Goal: Task Accomplishment & Management: Manage account settings

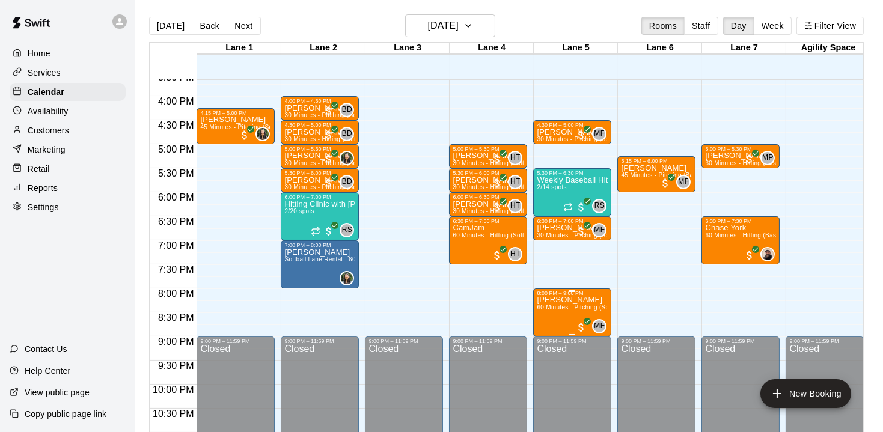
scroll to position [755, 0]
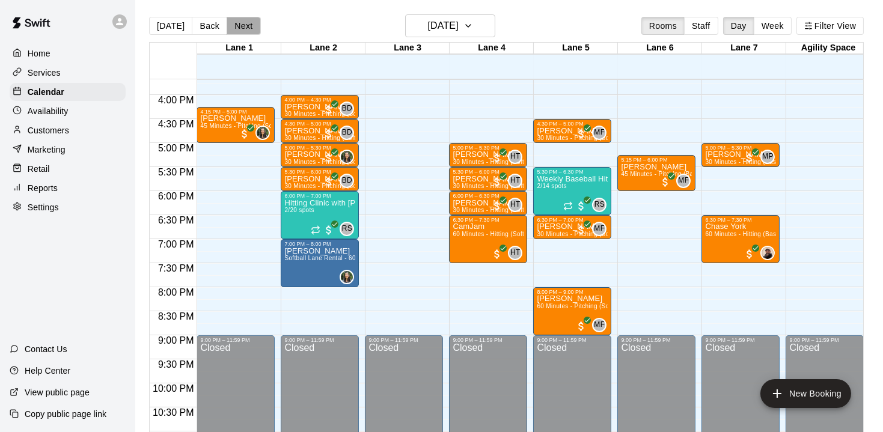
click at [234, 25] on button "Next" at bounding box center [244, 26] width 34 height 18
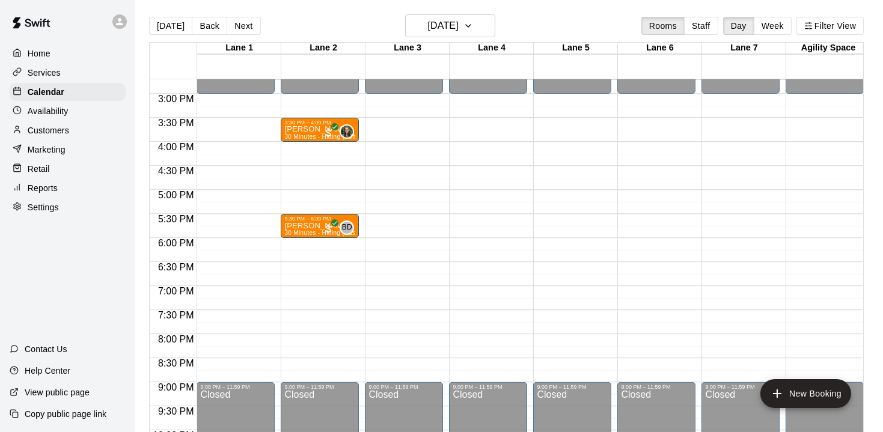
scroll to position [699, 0]
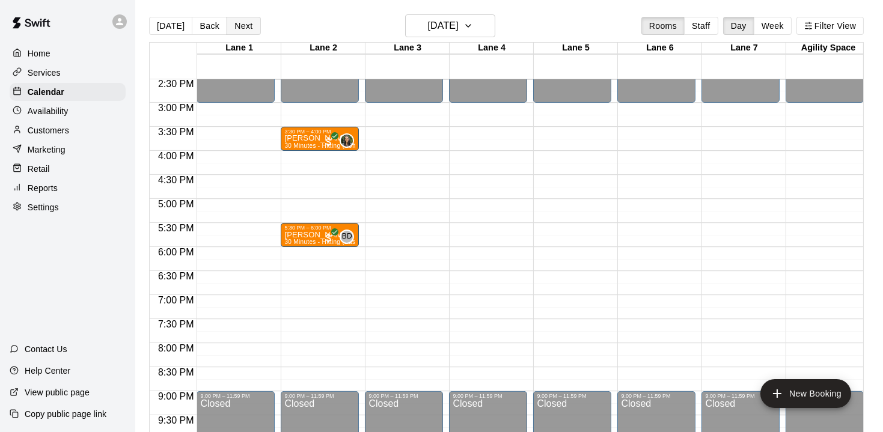
click at [243, 25] on button "Next" at bounding box center [244, 26] width 34 height 18
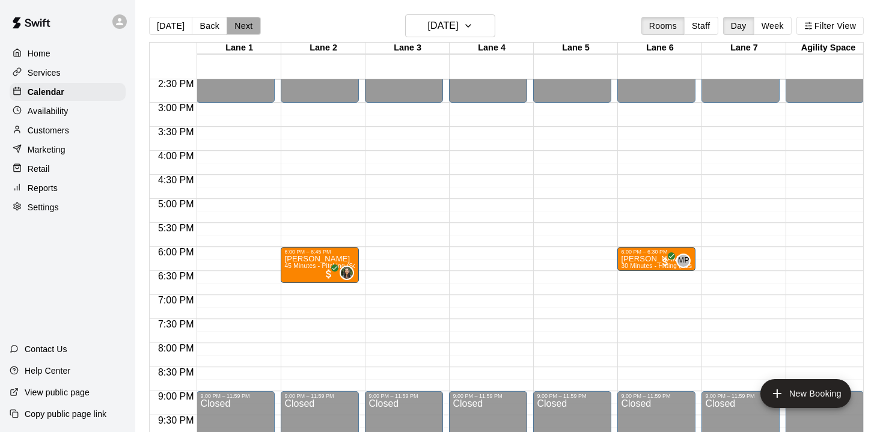
click at [243, 25] on button "Next" at bounding box center [244, 26] width 34 height 18
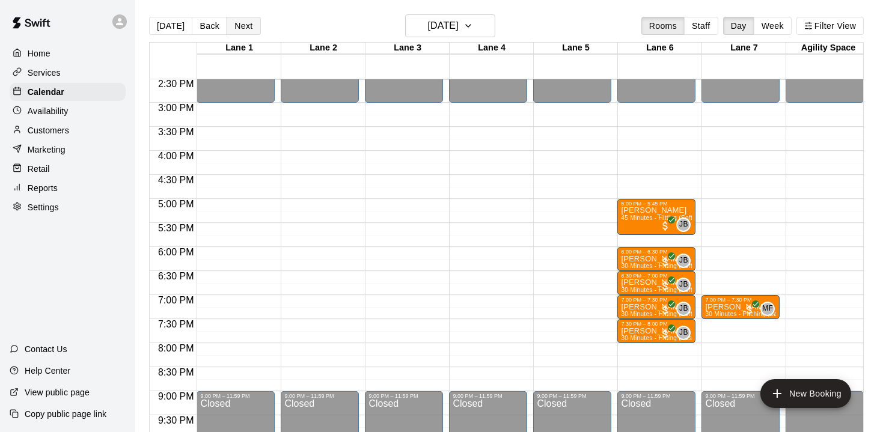
click at [243, 25] on button "Next" at bounding box center [244, 26] width 34 height 18
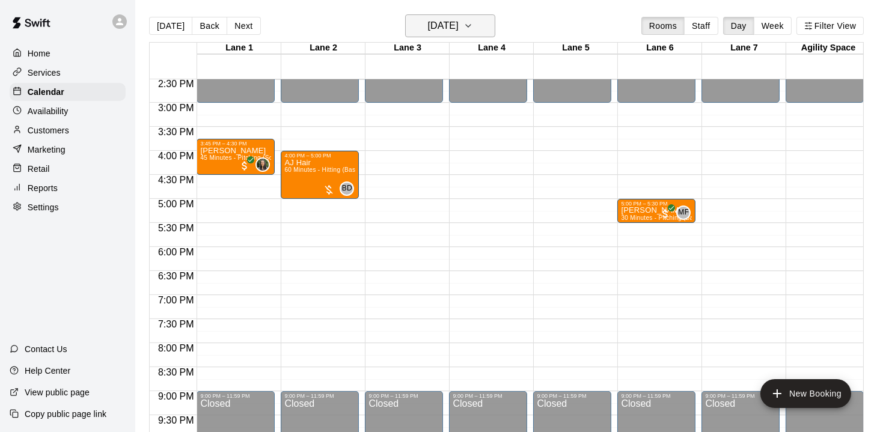
click at [473, 27] on icon "button" at bounding box center [469, 26] width 10 height 14
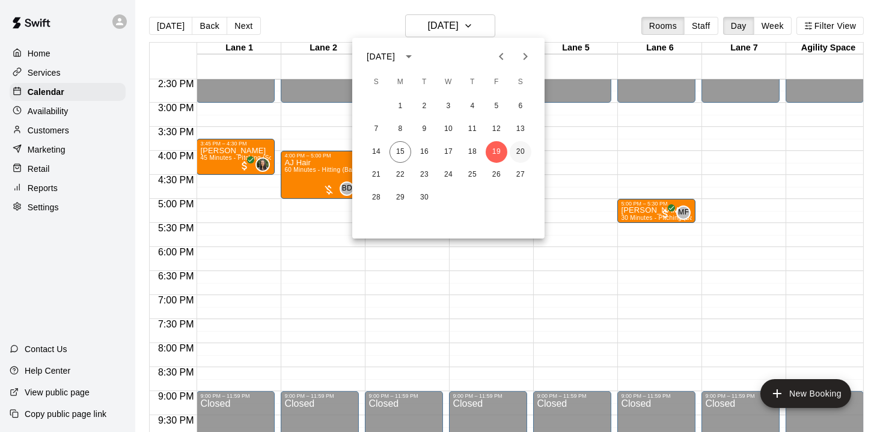
click at [524, 155] on button "20" at bounding box center [521, 152] width 22 height 22
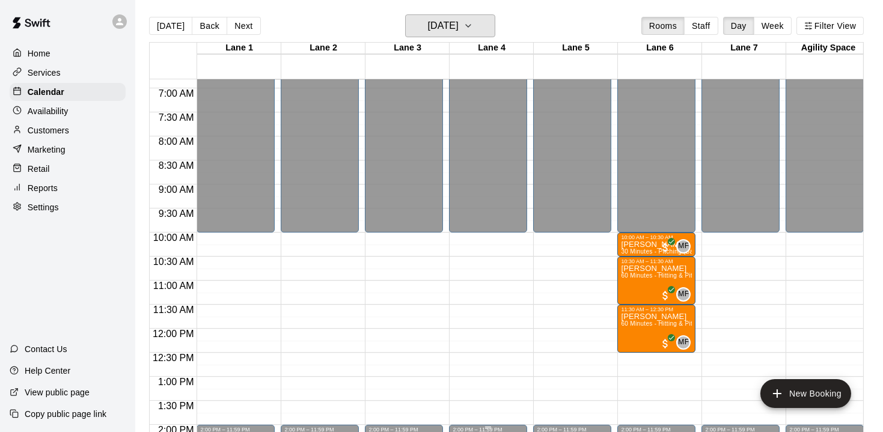
scroll to position [329, 0]
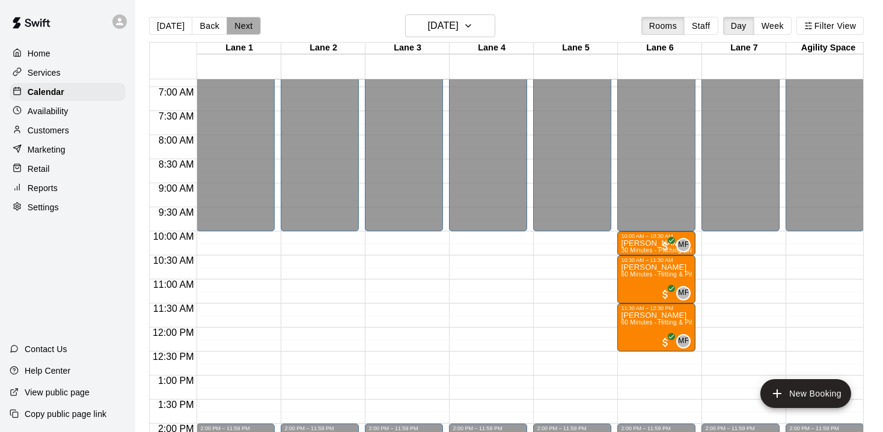
click at [248, 29] on button "Next" at bounding box center [244, 26] width 34 height 18
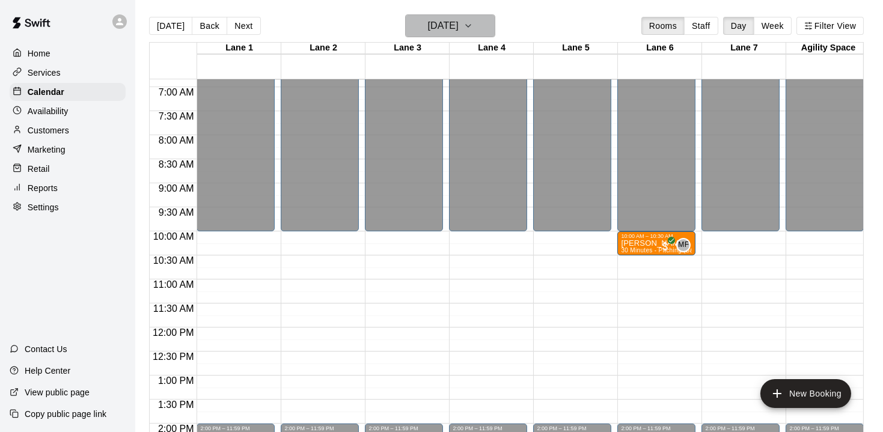
click at [473, 27] on icon "button" at bounding box center [469, 26] width 10 height 14
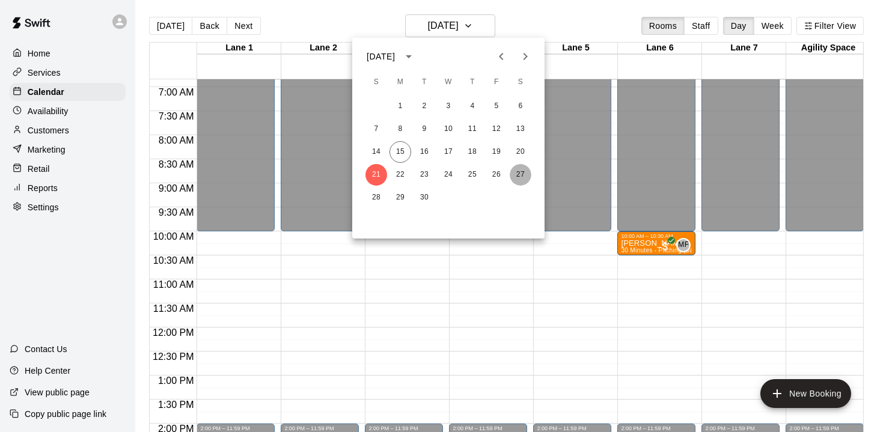
click at [520, 175] on button "27" at bounding box center [521, 175] width 22 height 22
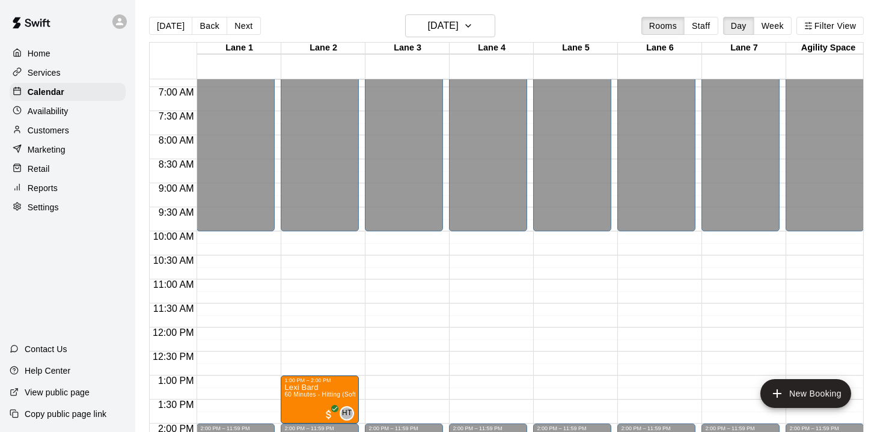
click at [48, 129] on p "Customers" at bounding box center [48, 130] width 41 height 12
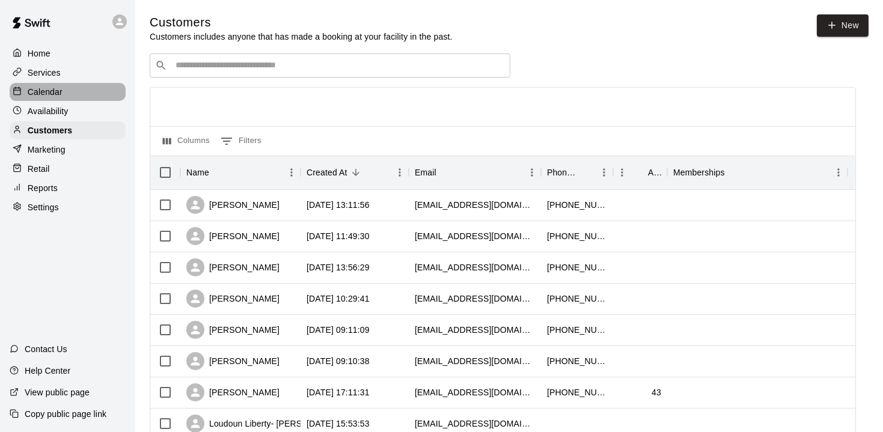
click at [40, 91] on p "Calendar" at bounding box center [45, 92] width 35 height 12
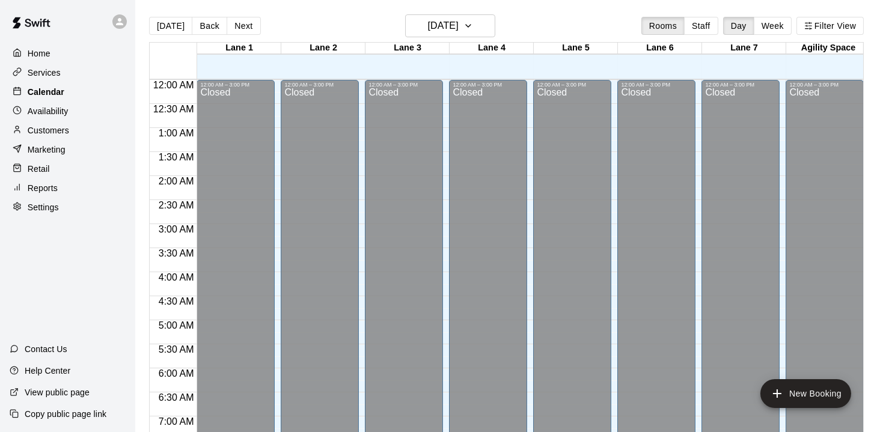
scroll to position [607, 0]
